Goal: Task Accomplishment & Management: Manage account settings

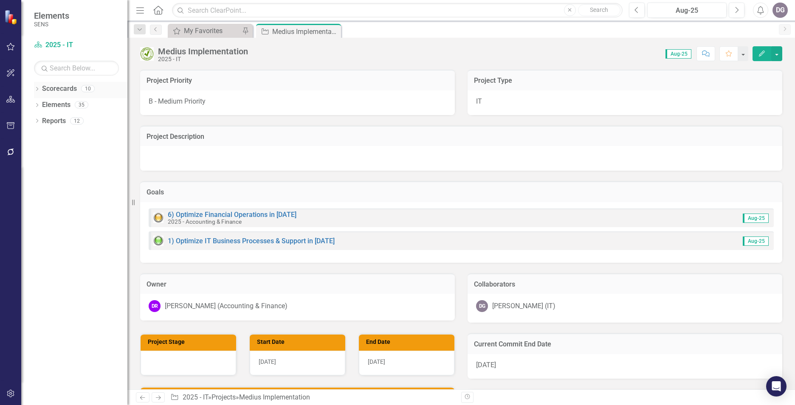
click at [50, 88] on link "Scorecards" at bounding box center [59, 89] width 35 height 10
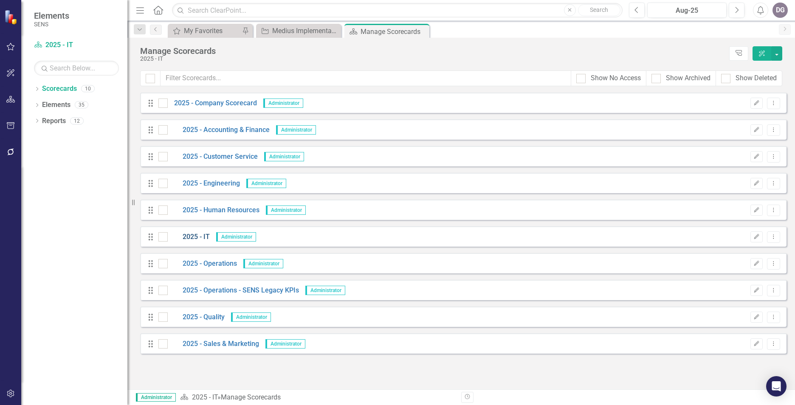
click at [203, 236] on link "2025 - IT" at bounding box center [189, 237] width 42 height 10
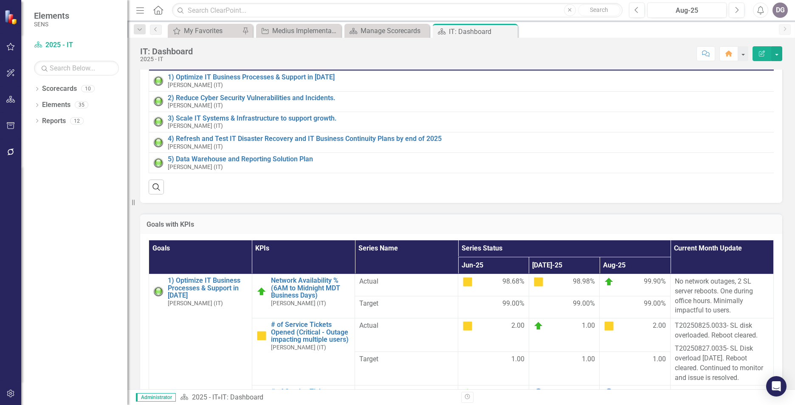
scroll to position [85, 0]
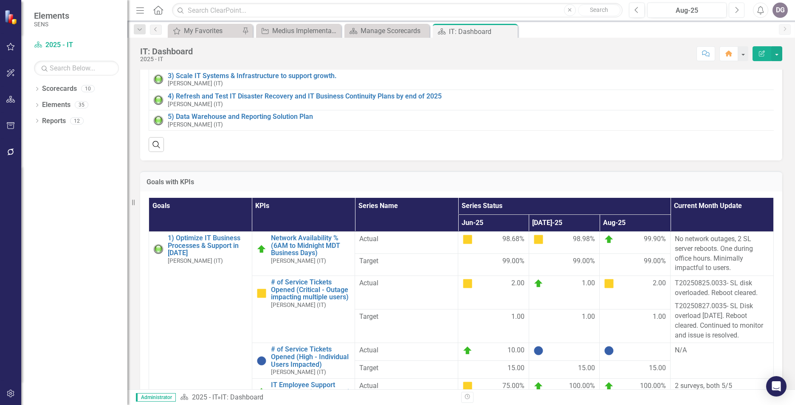
click at [738, 9] on icon "button" at bounding box center [737, 10] width 3 height 6
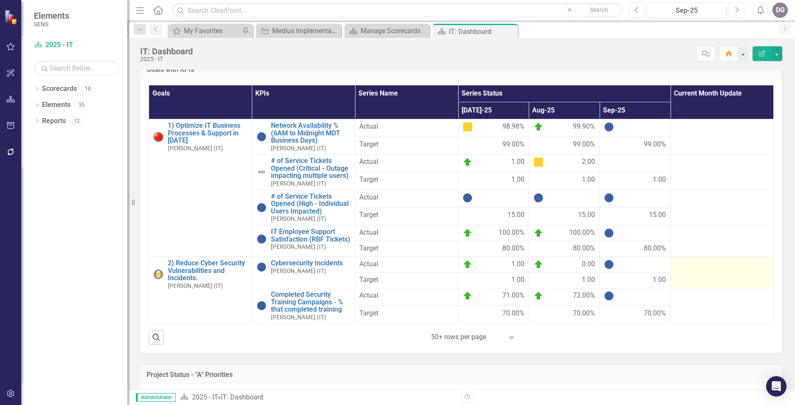
scroll to position [212, 0]
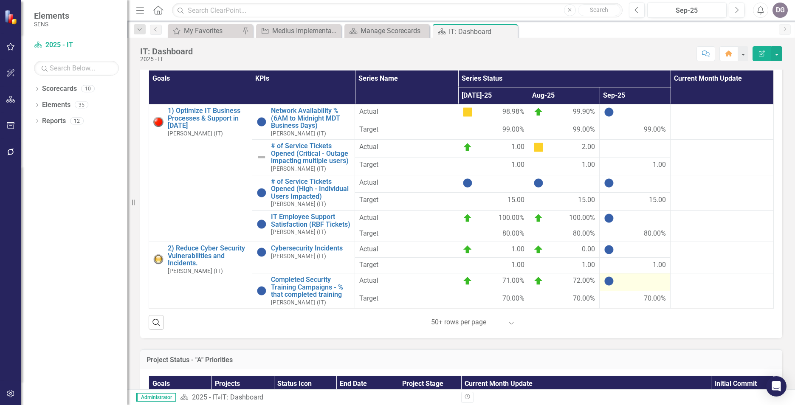
click at [634, 286] on div at bounding box center [635, 281] width 62 height 10
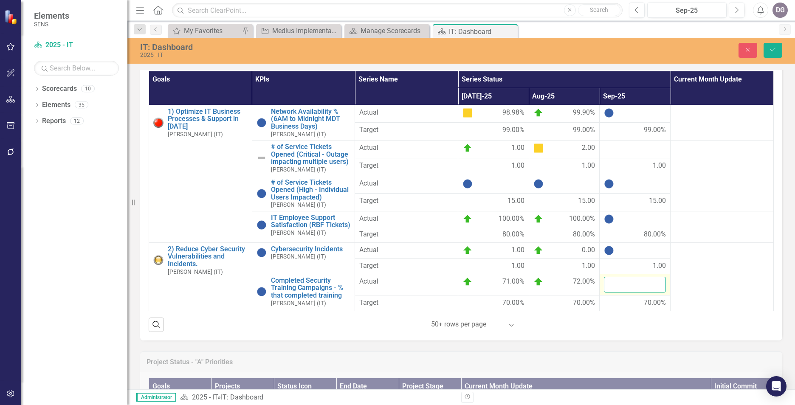
drag, startPoint x: 627, startPoint y: 296, endPoint x: 622, endPoint y: 288, distance: 9.8
click at [628, 293] on input "number" at bounding box center [635, 285] width 62 height 16
type input "63"
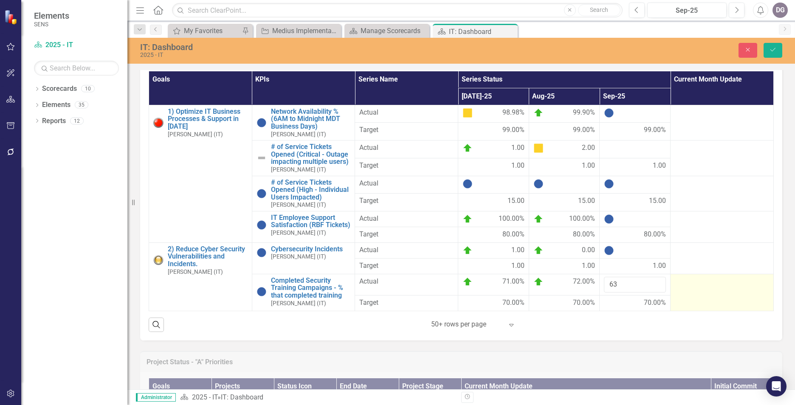
click at [706, 300] on td at bounding box center [722, 292] width 103 height 37
click at [707, 287] on div at bounding box center [722, 282] width 94 height 10
click at [708, 287] on div at bounding box center [722, 282] width 94 height 10
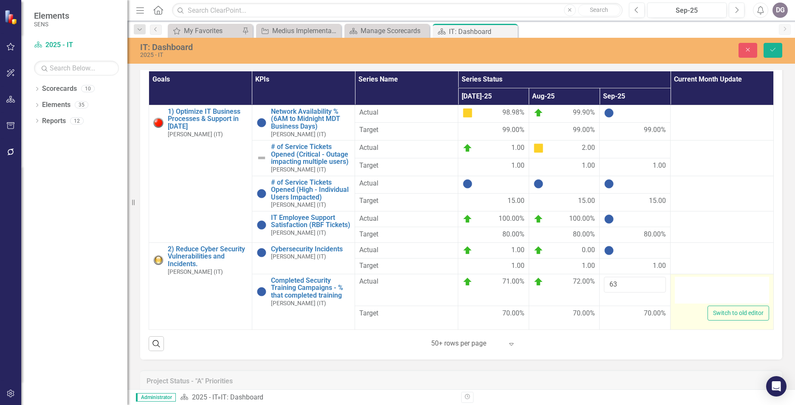
click at [699, 304] on div at bounding box center [722, 290] width 94 height 27
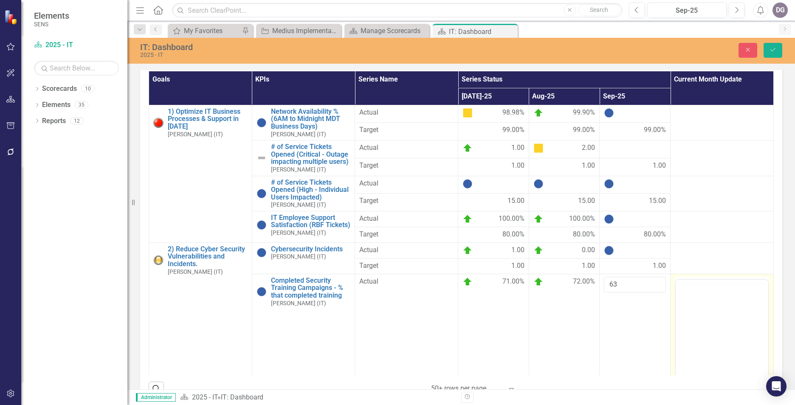
scroll to position [0, 0]
click at [703, 316] on body "Rich Text Area. Press ALT-0 for help." at bounding box center [722, 362] width 93 height 127
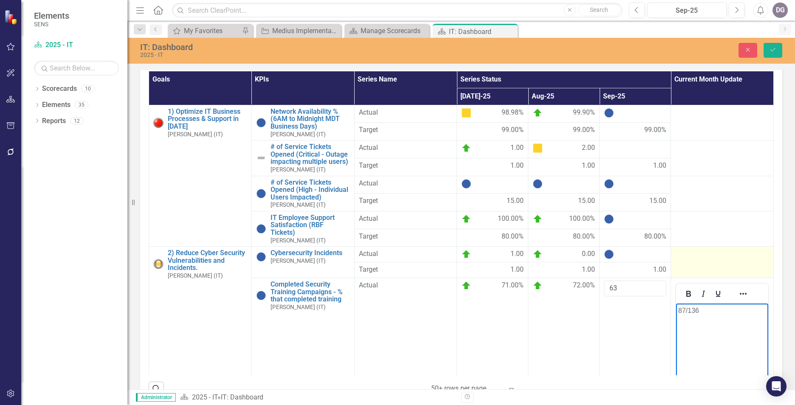
click at [718, 259] on div at bounding box center [722, 254] width 94 height 10
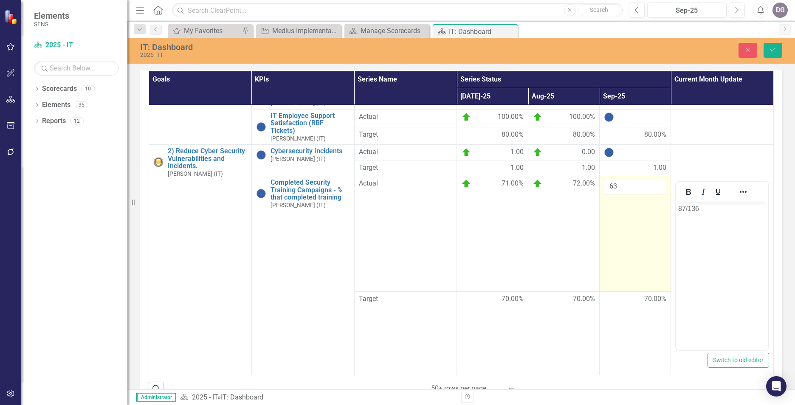
scroll to position [111, 0]
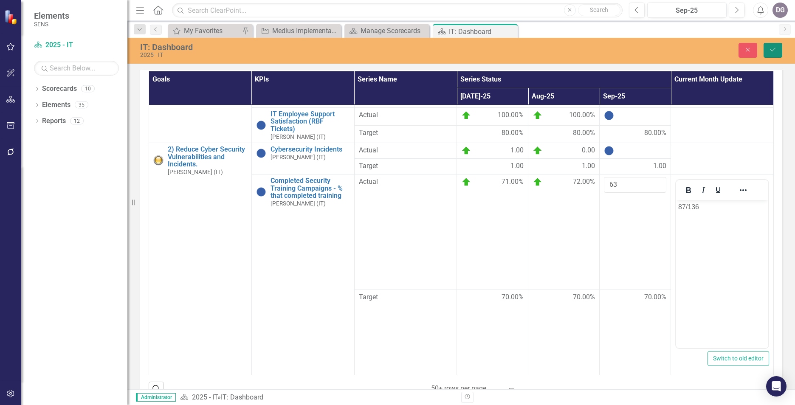
click at [771, 46] on button "Save" at bounding box center [773, 50] width 19 height 15
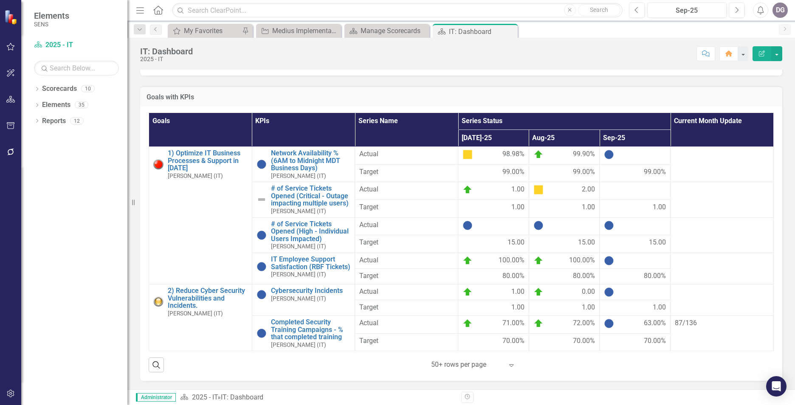
scroll to position [212, 0]
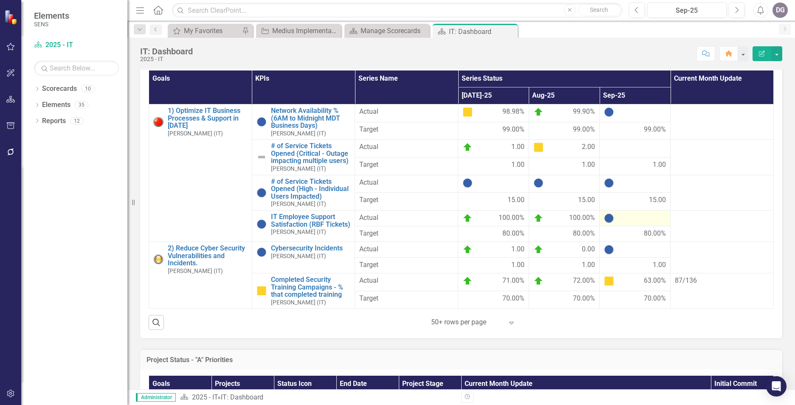
click at [644, 223] on div at bounding box center [635, 218] width 62 height 10
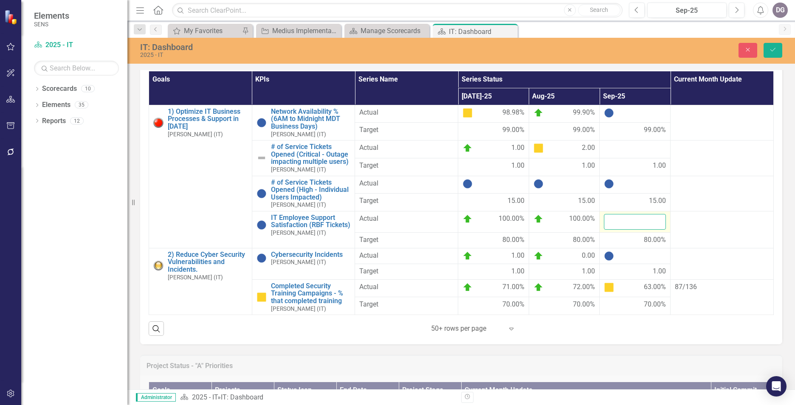
click at [623, 228] on input "number" at bounding box center [635, 222] width 62 height 16
type input "75"
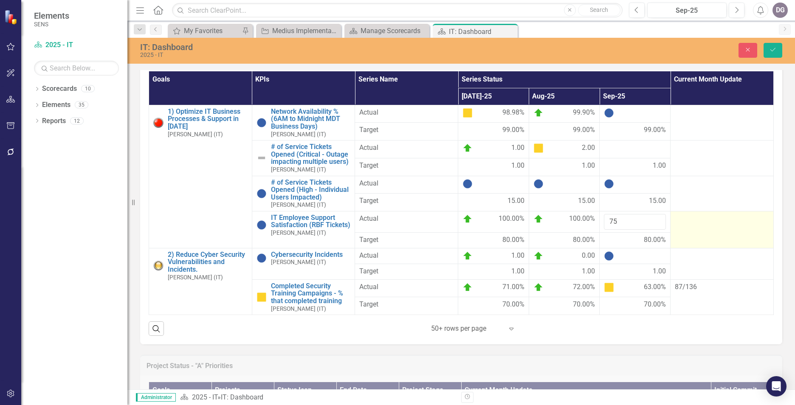
click at [682, 232] on td at bounding box center [722, 229] width 103 height 37
click at [686, 239] on td at bounding box center [722, 229] width 103 height 37
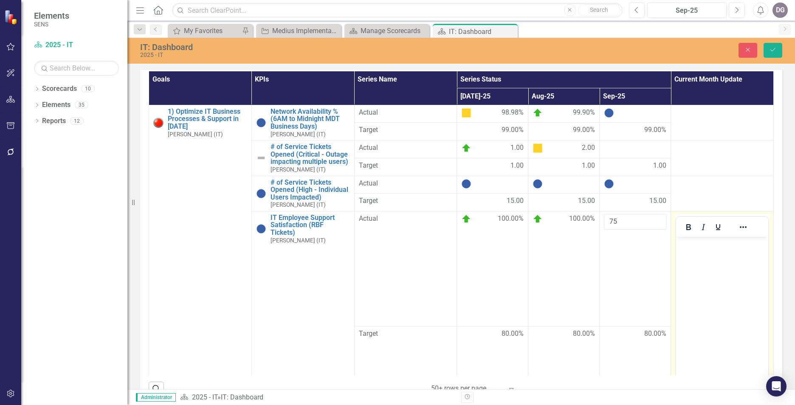
scroll to position [0, 0]
click at [694, 248] on p "Rich Text Area. Press ALT-0 for help." at bounding box center [722, 244] width 88 height 10
drag, startPoint x: 712, startPoint y: 259, endPoint x: 718, endPoint y: 268, distance: 10.6
click at [712, 259] on body "4 surveys. 3 postive, 1 negative." at bounding box center [722, 300] width 92 height 127
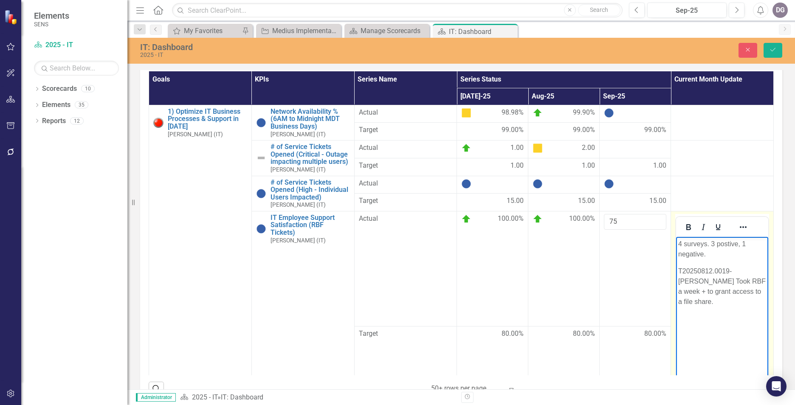
click at [693, 319] on body "4 surveys. 3 postive, 1 negative. T20250812.0019- [PERSON_NAME] Took RBF a week…" at bounding box center [722, 300] width 92 height 127
click at [771, 51] on icon "submit" at bounding box center [772, 49] width 5 height 3
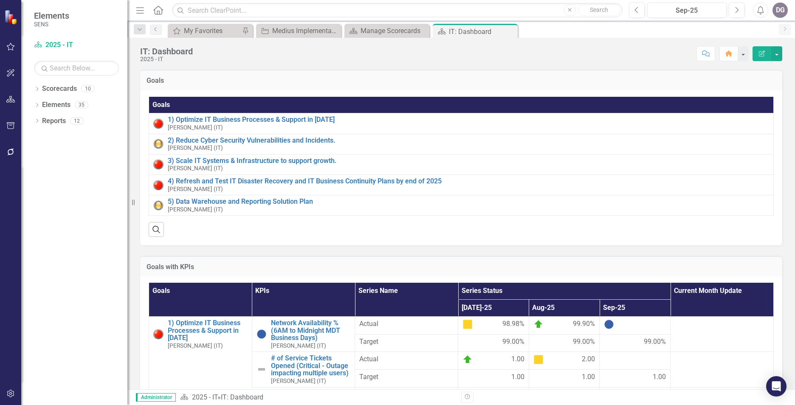
scroll to position [212, 0]
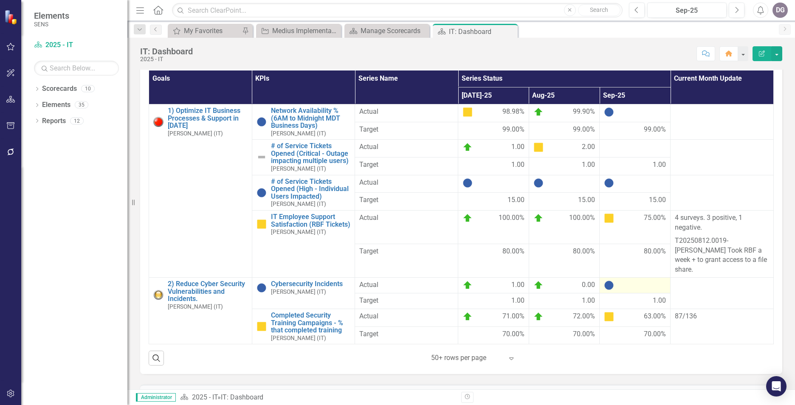
click at [645, 281] on div at bounding box center [635, 285] width 62 height 10
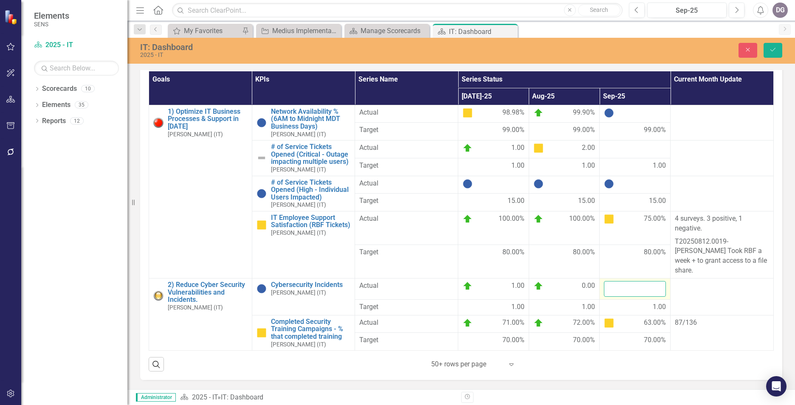
click at [625, 288] on input "number" at bounding box center [635, 289] width 62 height 16
type input "2"
click at [692, 285] on div at bounding box center [722, 286] width 94 height 10
click at [683, 288] on div at bounding box center [722, 286] width 94 height 10
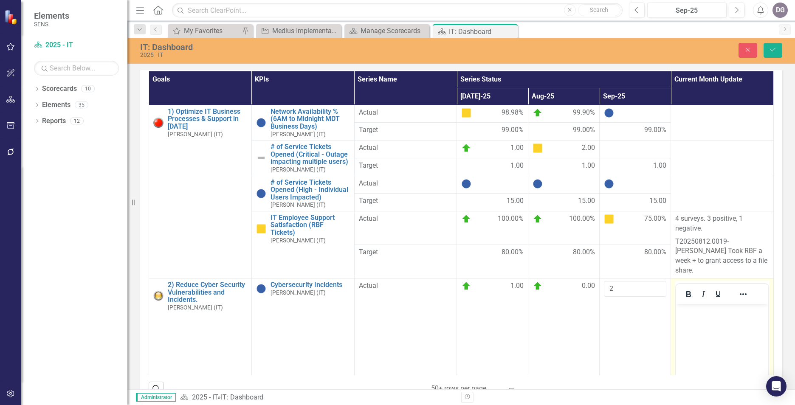
scroll to position [0, 0]
click at [718, 333] on body "Rich Text Area. Press ALT-0 for help." at bounding box center [722, 367] width 92 height 127
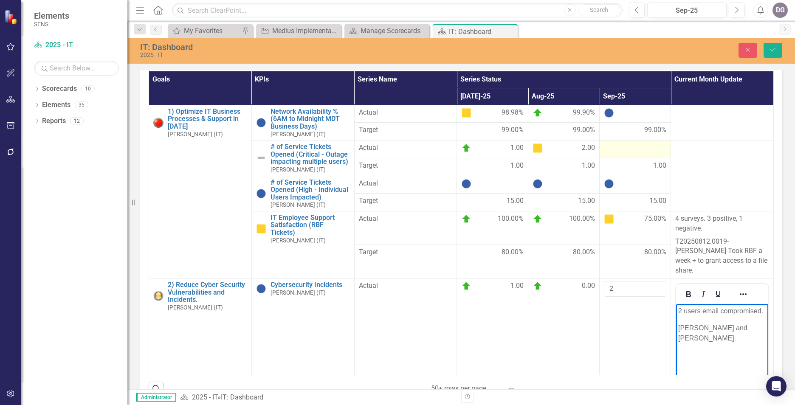
click at [618, 153] on div at bounding box center [635, 148] width 62 height 10
click at [724, 358] on p "Rich Text Area. Press ALT-0 for help." at bounding box center [722, 355] width 88 height 10
click at [738, 342] on p "[PERSON_NAME] and [PERSON_NAME]." at bounding box center [722, 333] width 88 height 20
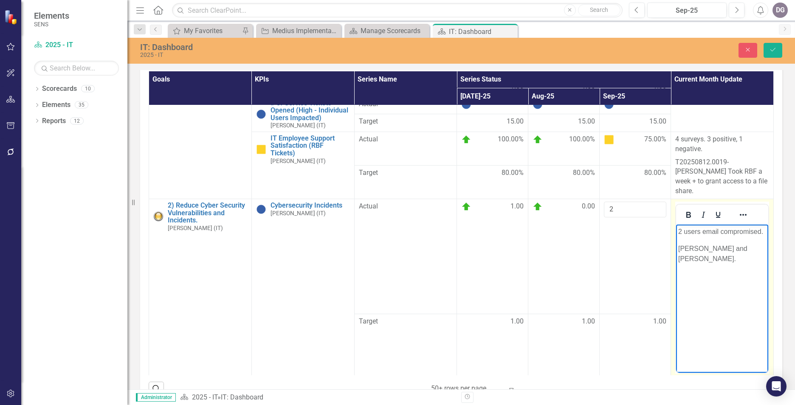
scroll to position [85, 0]
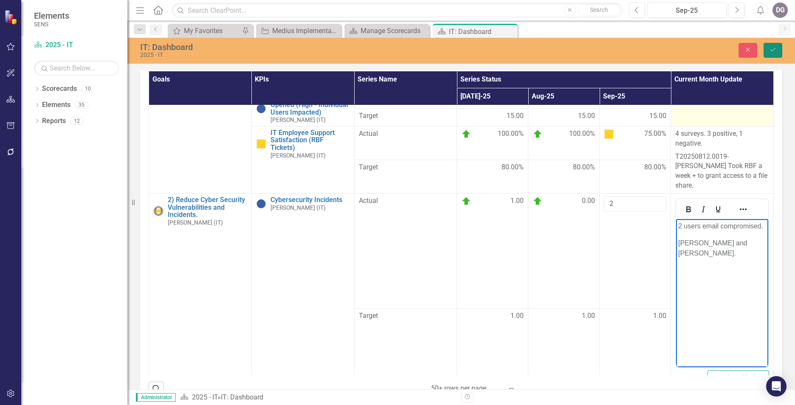
drag, startPoint x: 774, startPoint y: 53, endPoint x: 758, endPoint y: 130, distance: 79.2
click at [774, 53] on icon "Save" at bounding box center [773, 50] width 8 height 6
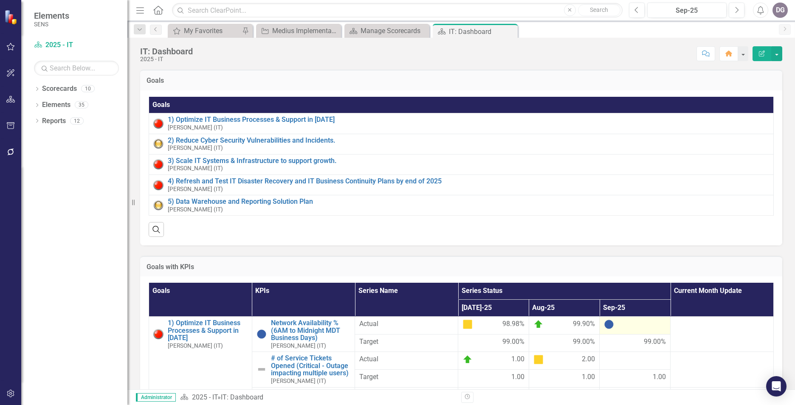
scroll to position [170, 0]
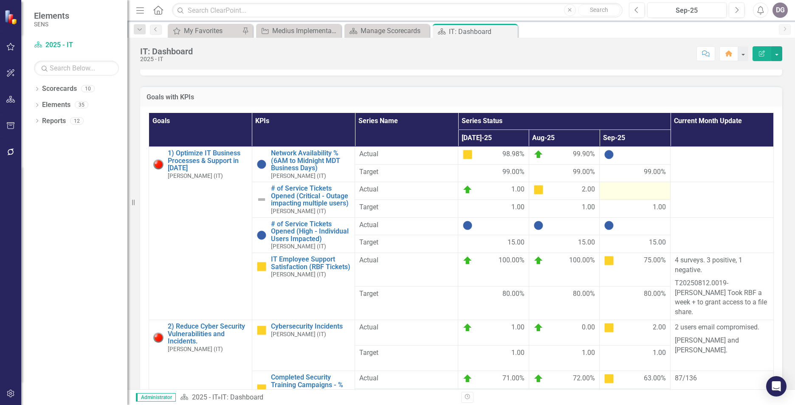
click at [635, 195] on div at bounding box center [635, 190] width 62 height 10
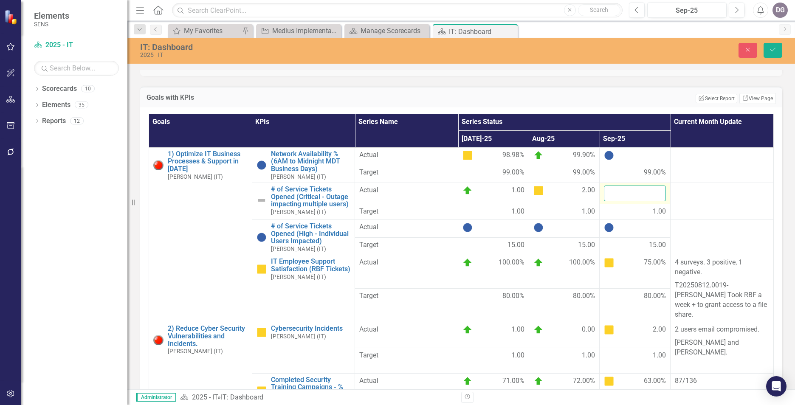
click at [630, 201] on input "number" at bounding box center [635, 194] width 62 height 16
click at [629, 201] on input "number" at bounding box center [635, 194] width 62 height 16
type input "26"
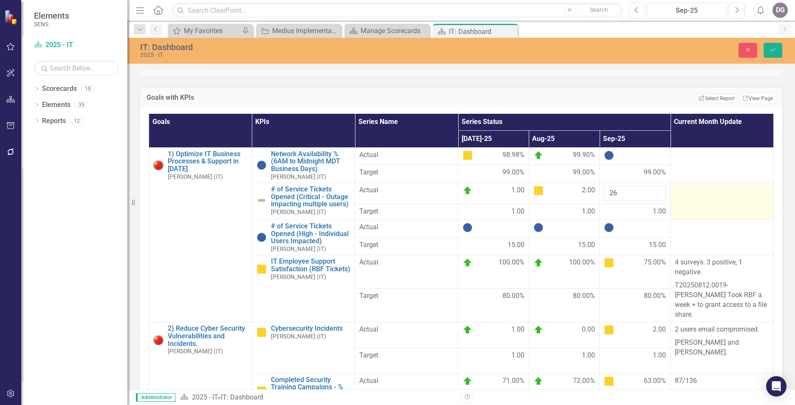
click at [688, 196] on div at bounding box center [722, 191] width 94 height 10
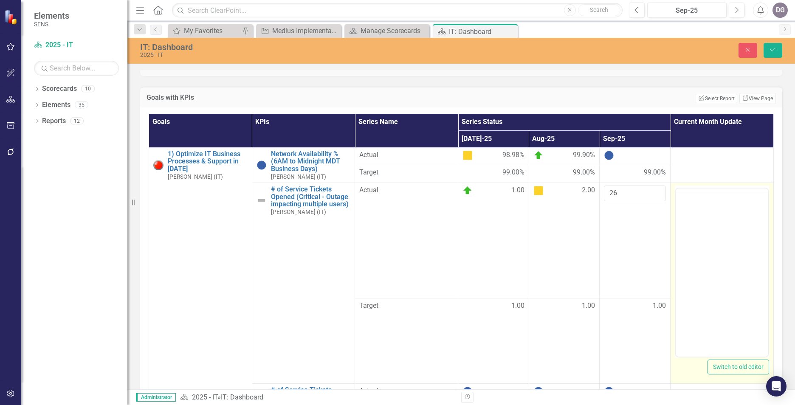
scroll to position [0, 0]
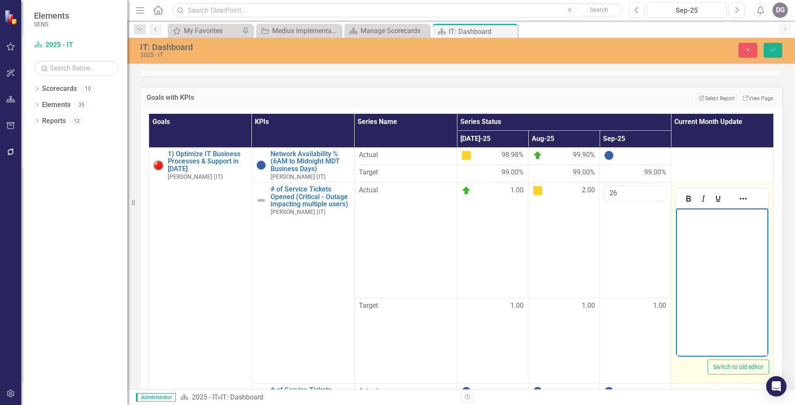
click at [696, 243] on body "Rich Text Area. Press ALT-0 for help." at bounding box center [722, 272] width 92 height 127
click at [721, 267] on body "Bitlocker Blue Screen effected 109 workstations." at bounding box center [722, 272] width 92 height 127
click at [723, 274] on p "Some were recoverable, some had a restore point, some needed to be reimaged." at bounding box center [722, 258] width 88 height 41
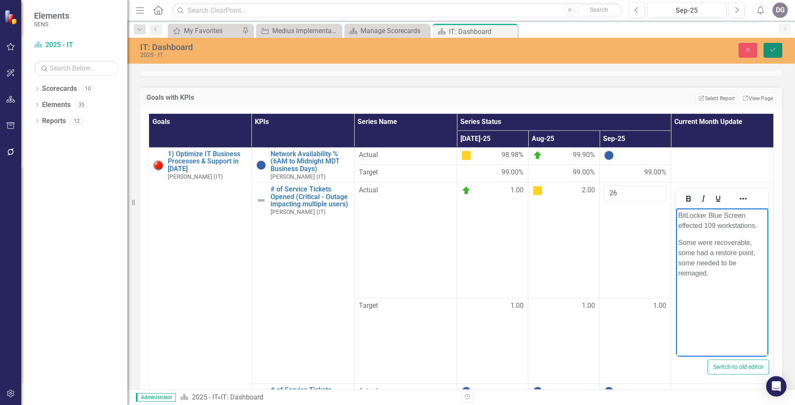
click at [775, 48] on icon "Save" at bounding box center [773, 50] width 8 height 6
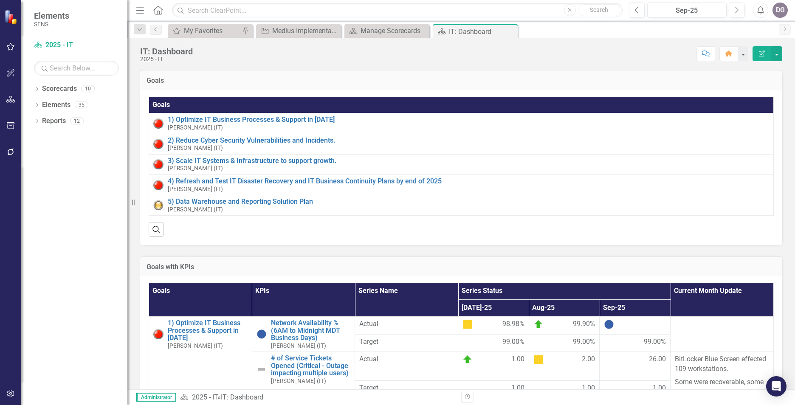
scroll to position [127, 0]
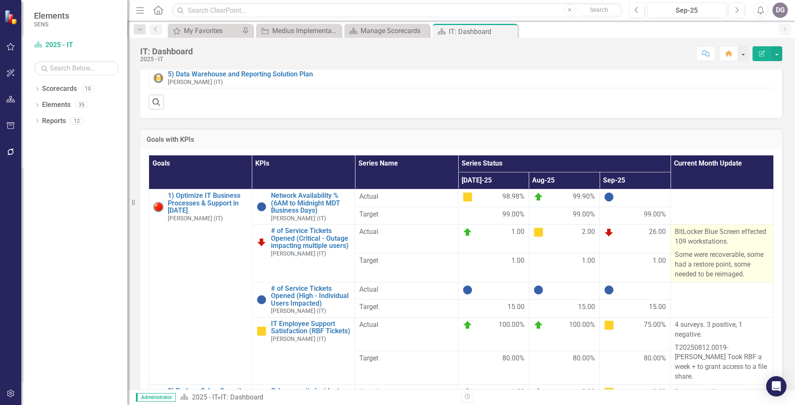
click at [747, 279] on p "Some were recoverable, some had a restore point, some needed to be reimaged." at bounding box center [722, 263] width 94 height 31
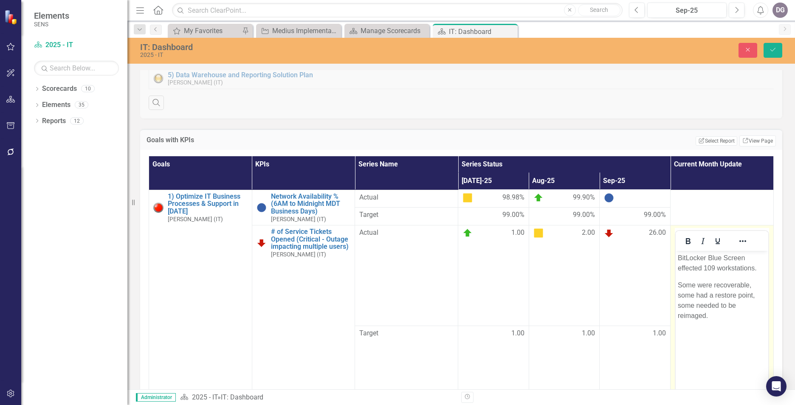
scroll to position [0, 0]
drag, startPoint x: 732, startPoint y: 326, endPoint x: 1457, endPoint y: 581, distance: 769.3
click at [732, 326] on body "BitLocker Blue Screen effected 109 workstations. Some were recoverable, some ha…" at bounding box center [722, 314] width 92 height 127
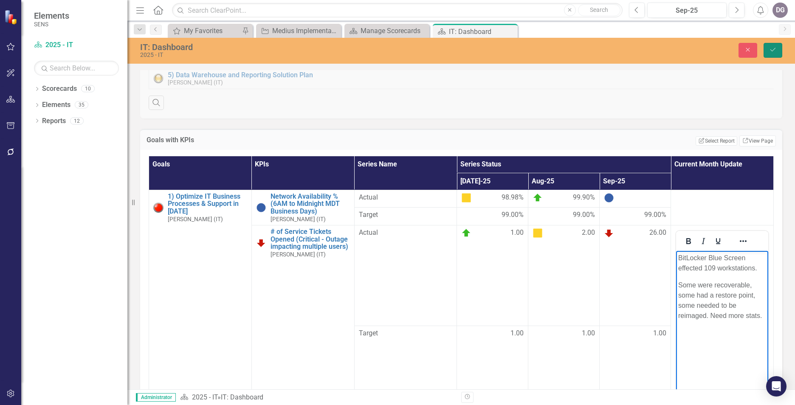
click at [771, 49] on icon "Save" at bounding box center [773, 50] width 8 height 6
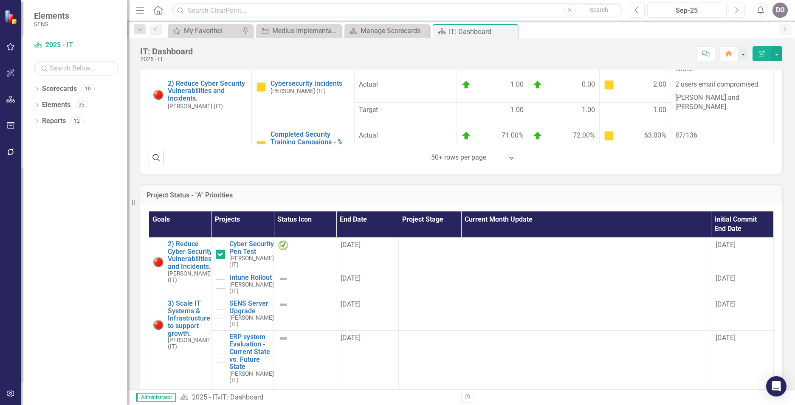
scroll to position [510, 0]
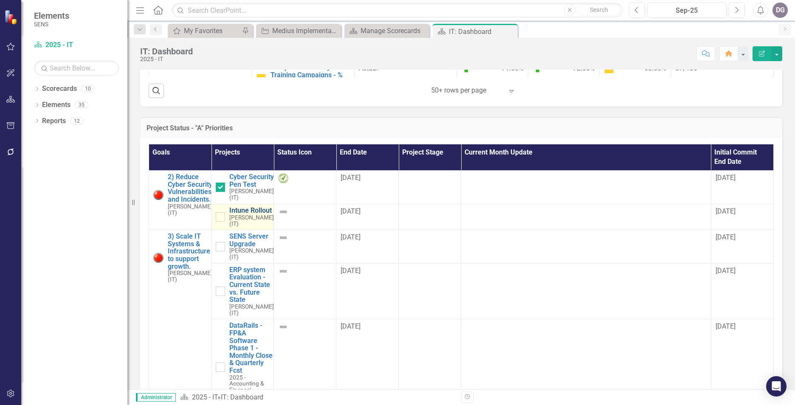
click at [240, 214] on link "Intune Rollout" at bounding box center [251, 211] width 45 height 8
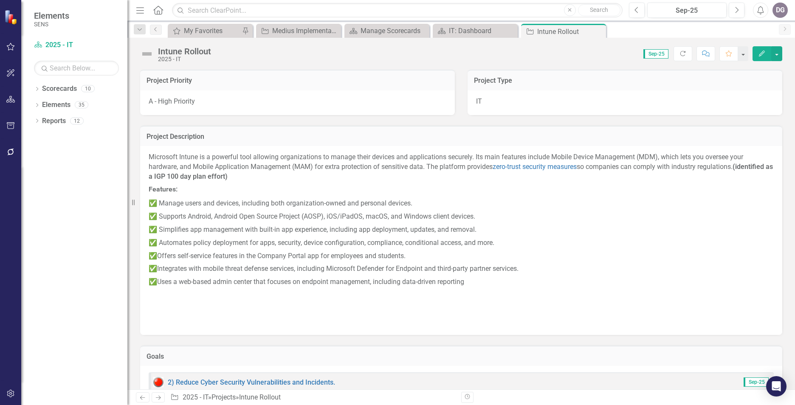
click at [144, 54] on img at bounding box center [147, 54] width 14 height 14
click at [146, 53] on img at bounding box center [147, 54] width 14 height 14
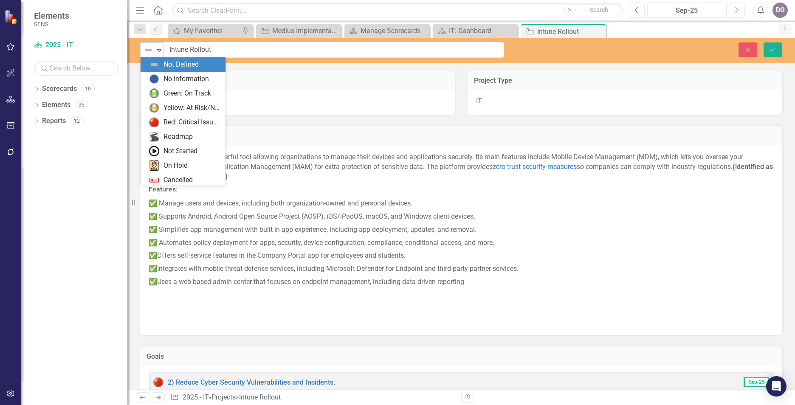
click at [161, 48] on icon "Expand" at bounding box center [159, 50] width 8 height 7
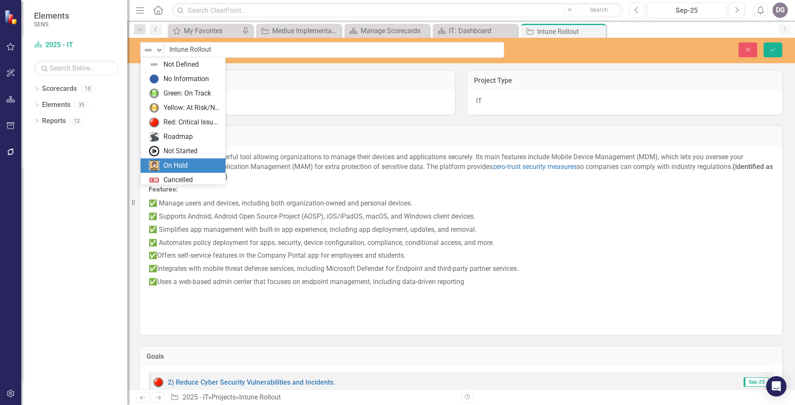
click at [187, 162] on div "On Hold" at bounding box center [175, 166] width 24 height 10
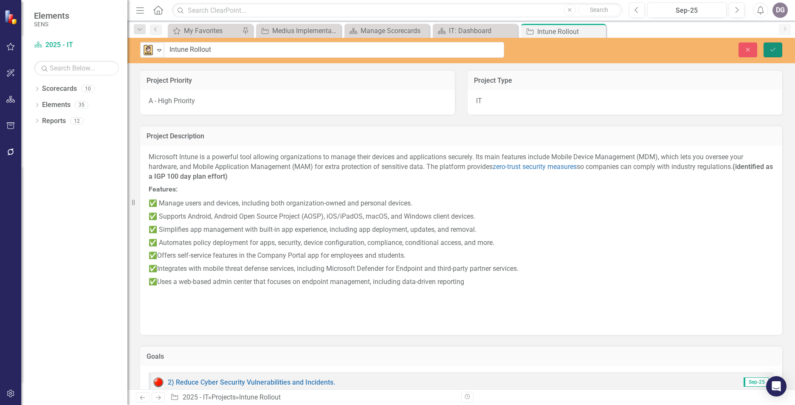
click at [768, 48] on button "Save" at bounding box center [773, 49] width 19 height 15
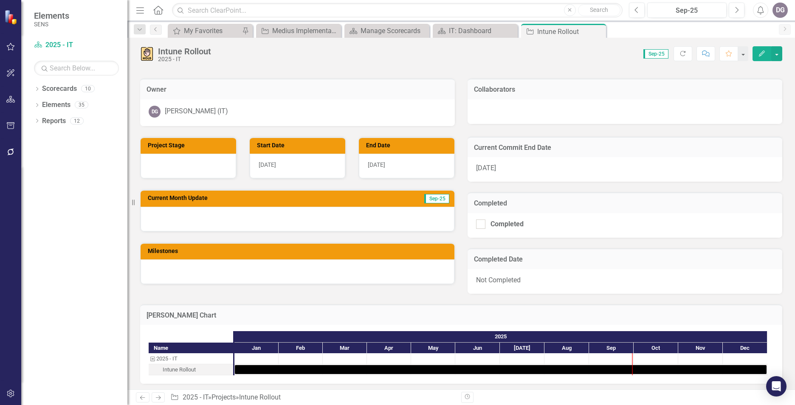
scroll to position [340, 0]
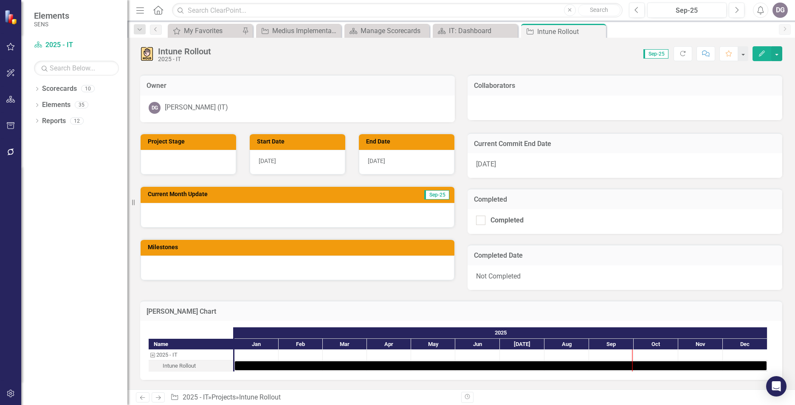
click at [171, 213] on div at bounding box center [298, 215] width 314 height 25
click at [173, 216] on div at bounding box center [298, 215] width 314 height 25
click at [177, 214] on div at bounding box center [298, 215] width 314 height 25
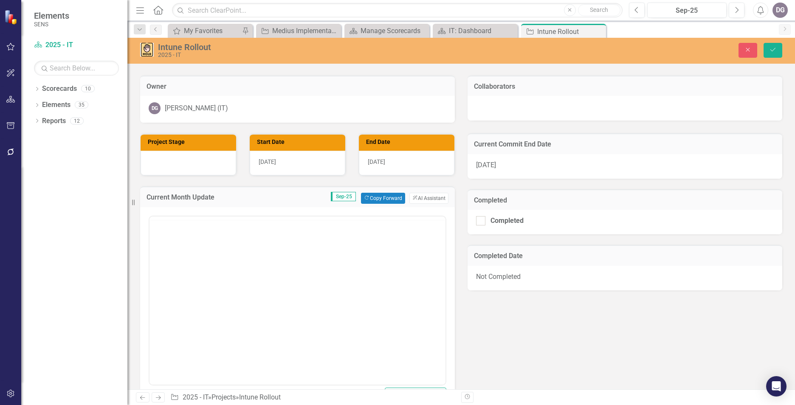
scroll to position [0, 0]
click at [200, 272] on body "Rich Text Area. Press ALT-0 for help." at bounding box center [297, 299] width 296 height 127
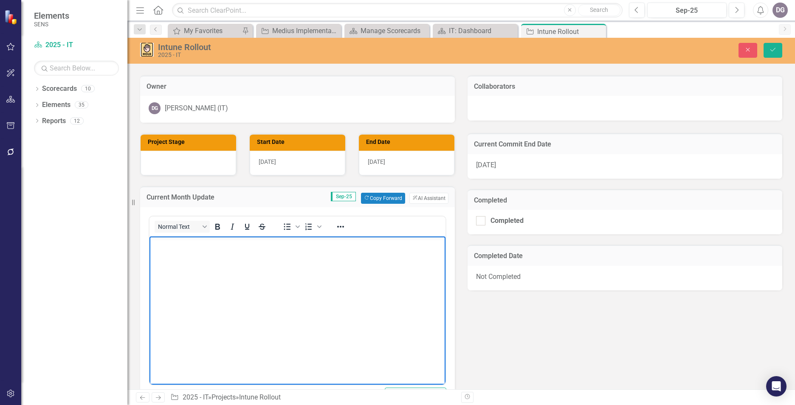
drag, startPoint x: 202, startPoint y: 273, endPoint x: 325, endPoint y: 276, distance: 122.8
click at [205, 273] on body "Rich Text Area. Press ALT-0 for help." at bounding box center [297, 299] width 296 height 127
click at [767, 48] on button "Save" at bounding box center [773, 50] width 19 height 15
